Goal: Task Accomplishment & Management: Use online tool/utility

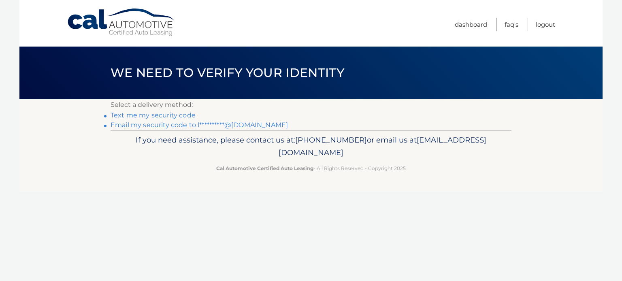
click at [197, 126] on link "**********" at bounding box center [199, 125] width 177 height 8
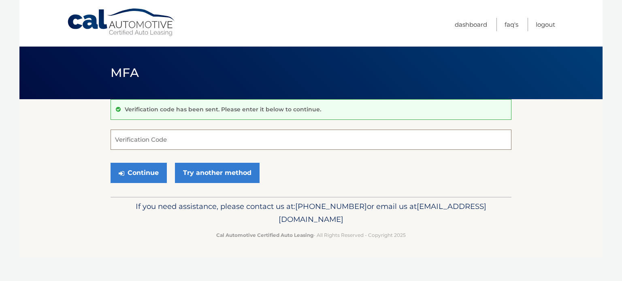
click at [216, 136] on input "Verification Code" at bounding box center [311, 140] width 401 height 20
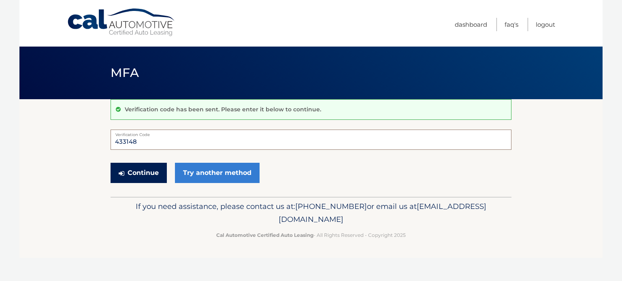
type input "433148"
click at [156, 177] on button "Continue" at bounding box center [139, 173] width 56 height 20
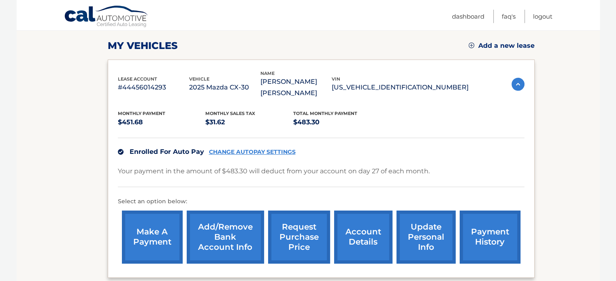
scroll to position [111, 0]
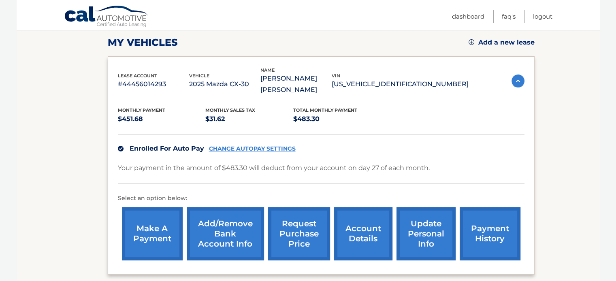
click at [162, 225] on link "make a payment" at bounding box center [152, 233] width 61 height 53
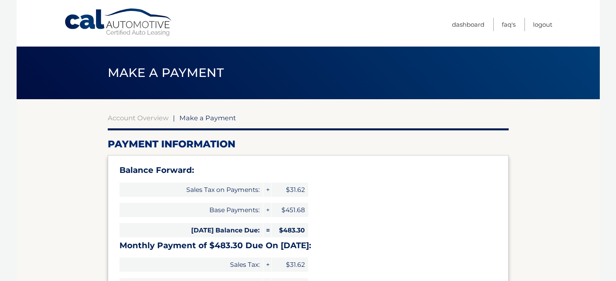
select select "ZjNkN2I4OTItMDk1OC00ZmEyLThlNDEtZTIxZDA0ZGQxY2E2"
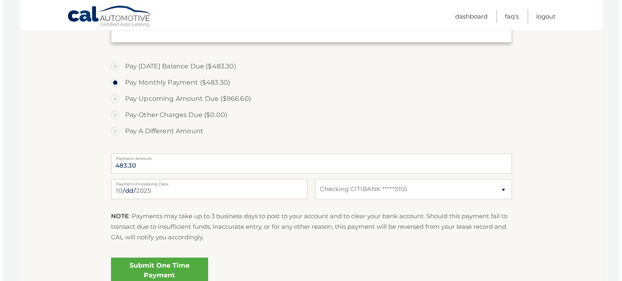
scroll to position [277, 0]
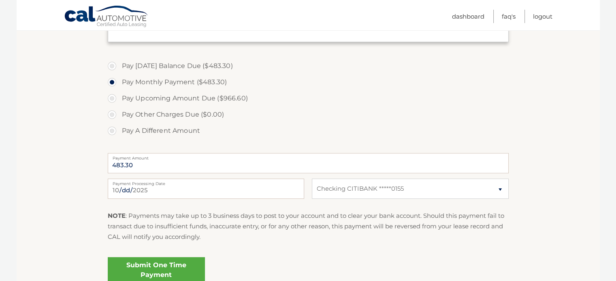
click at [159, 262] on link "Submit One Time Payment" at bounding box center [156, 270] width 97 height 26
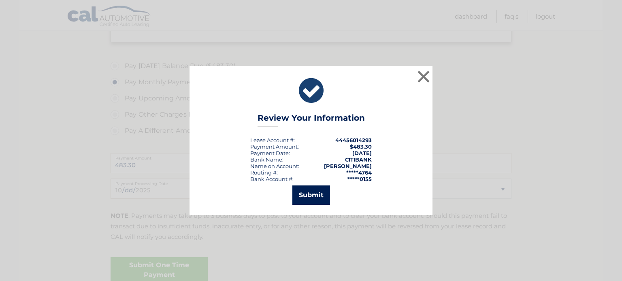
click at [315, 194] on button "Submit" at bounding box center [311, 194] width 38 height 19
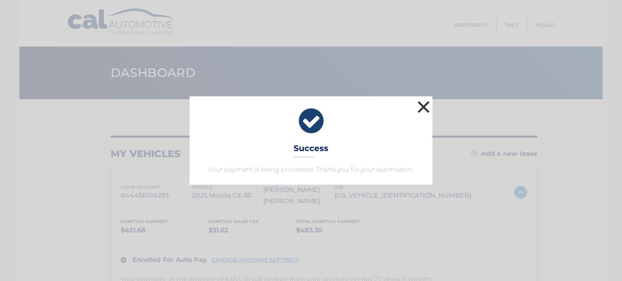
click at [428, 109] on button "×" at bounding box center [424, 107] width 16 height 16
